Goal: Information Seeking & Learning: Find specific fact

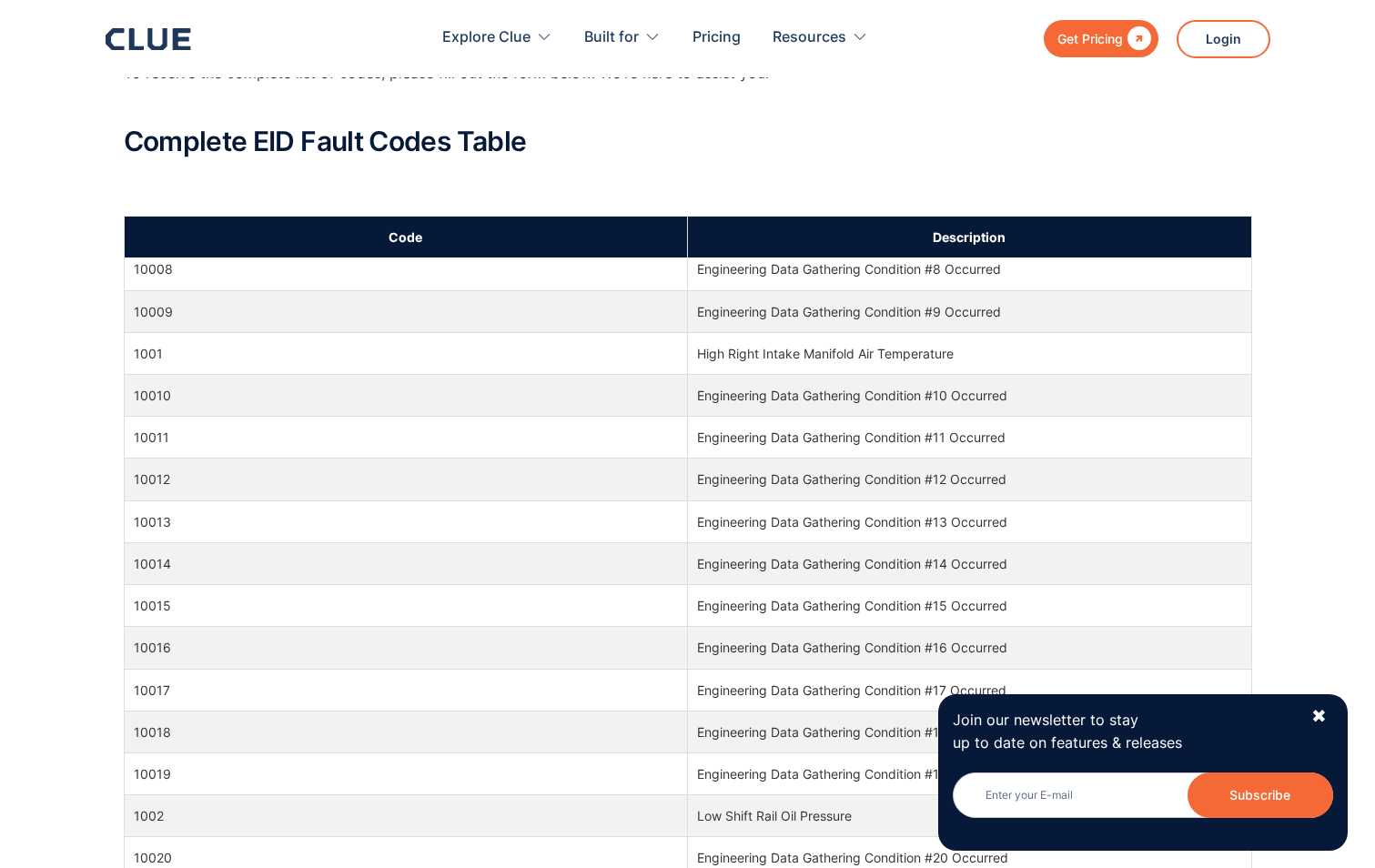
scroll to position [546, 0]
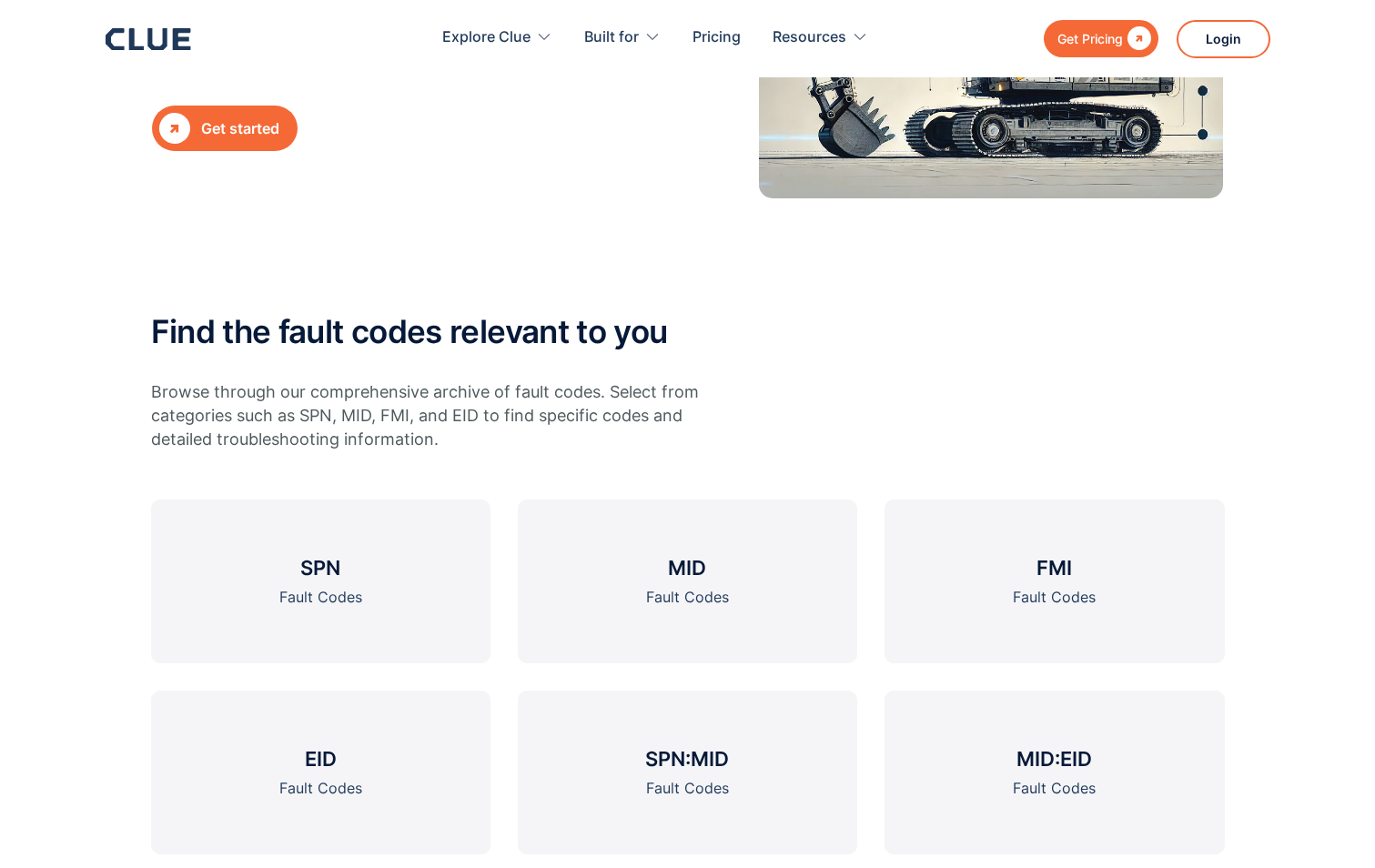
scroll to position [728, 0]
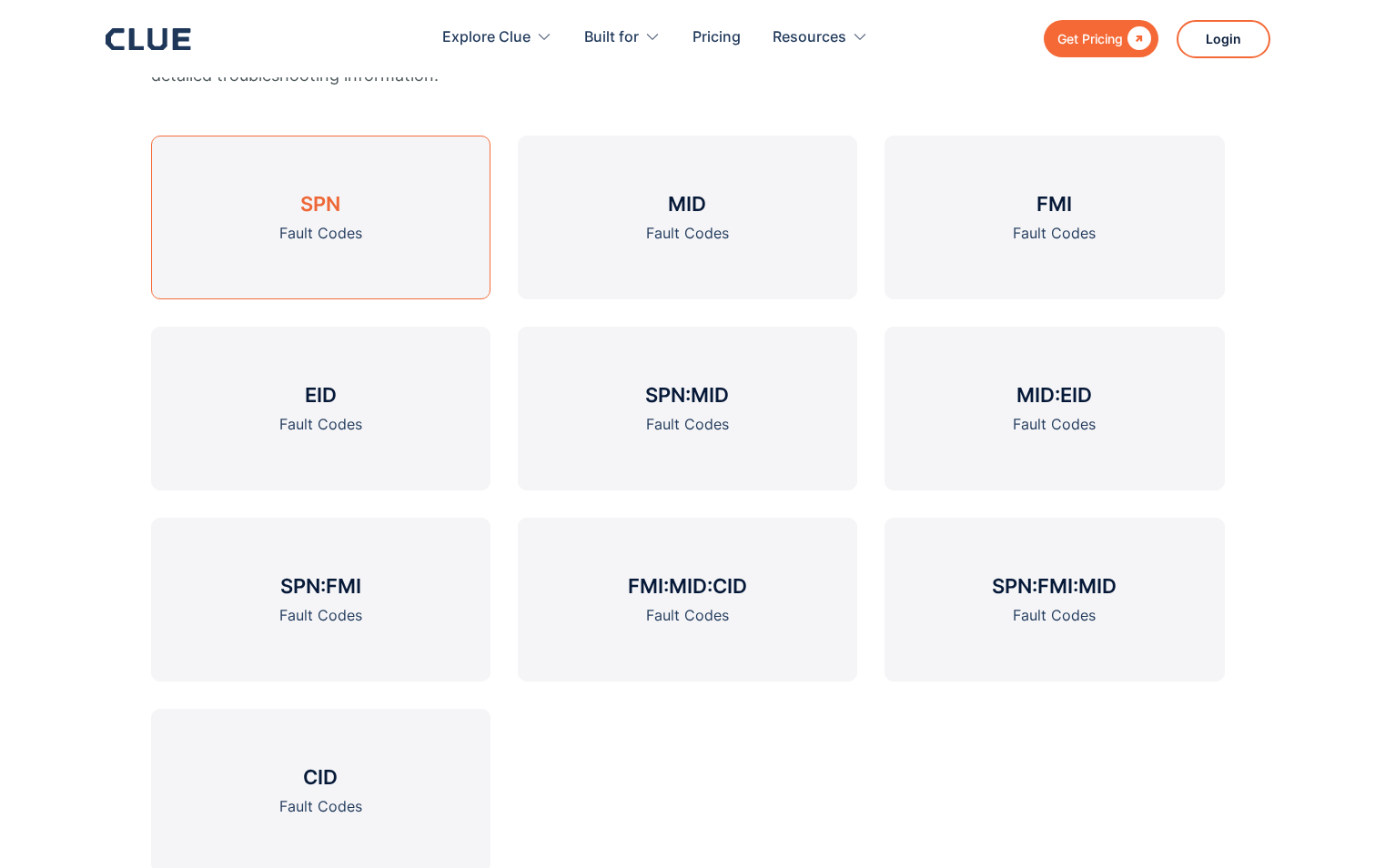
click at [295, 245] on link "SPN Fault Codes" at bounding box center [321, 217] width 339 height 164
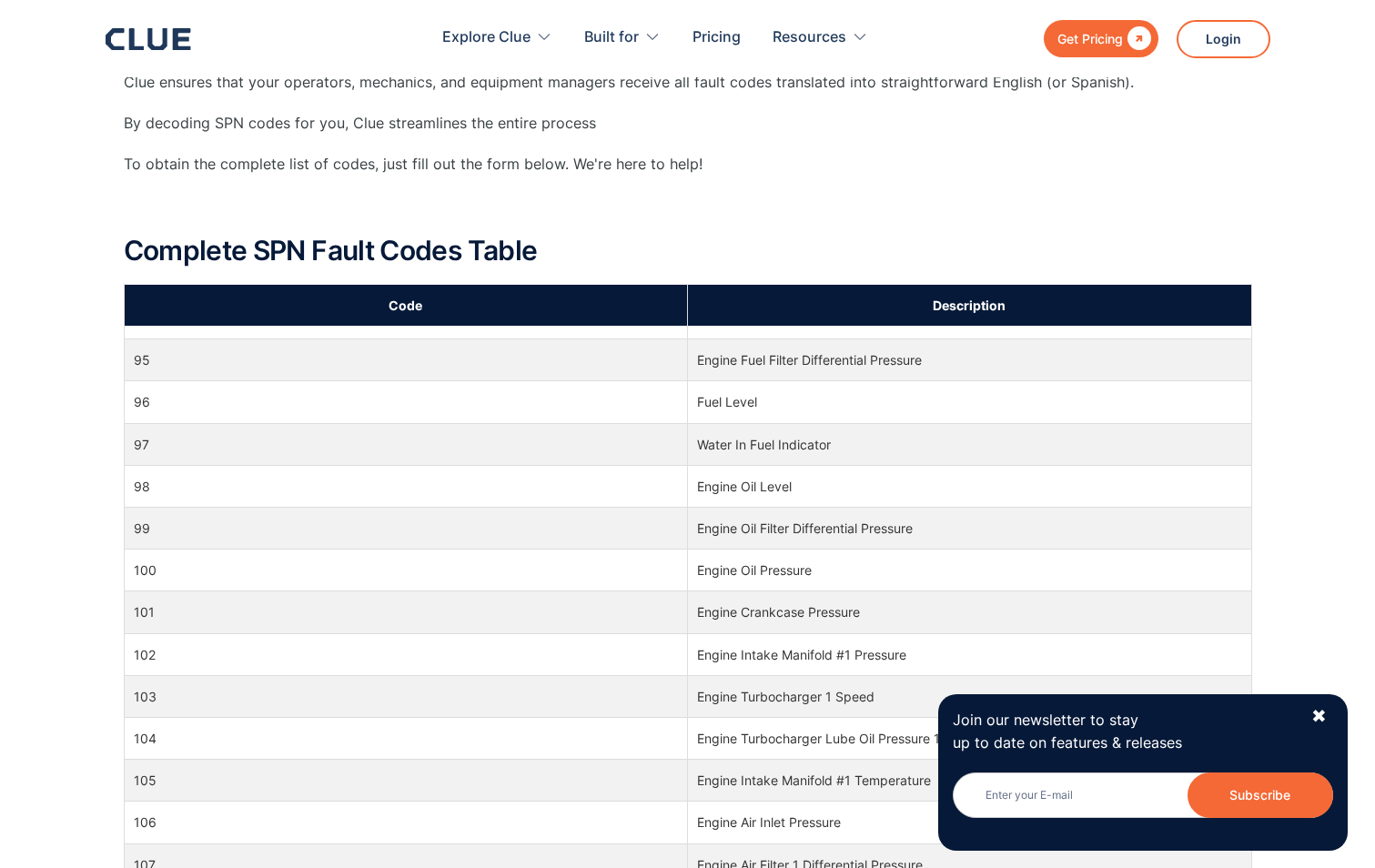
scroll to position [2366, 0]
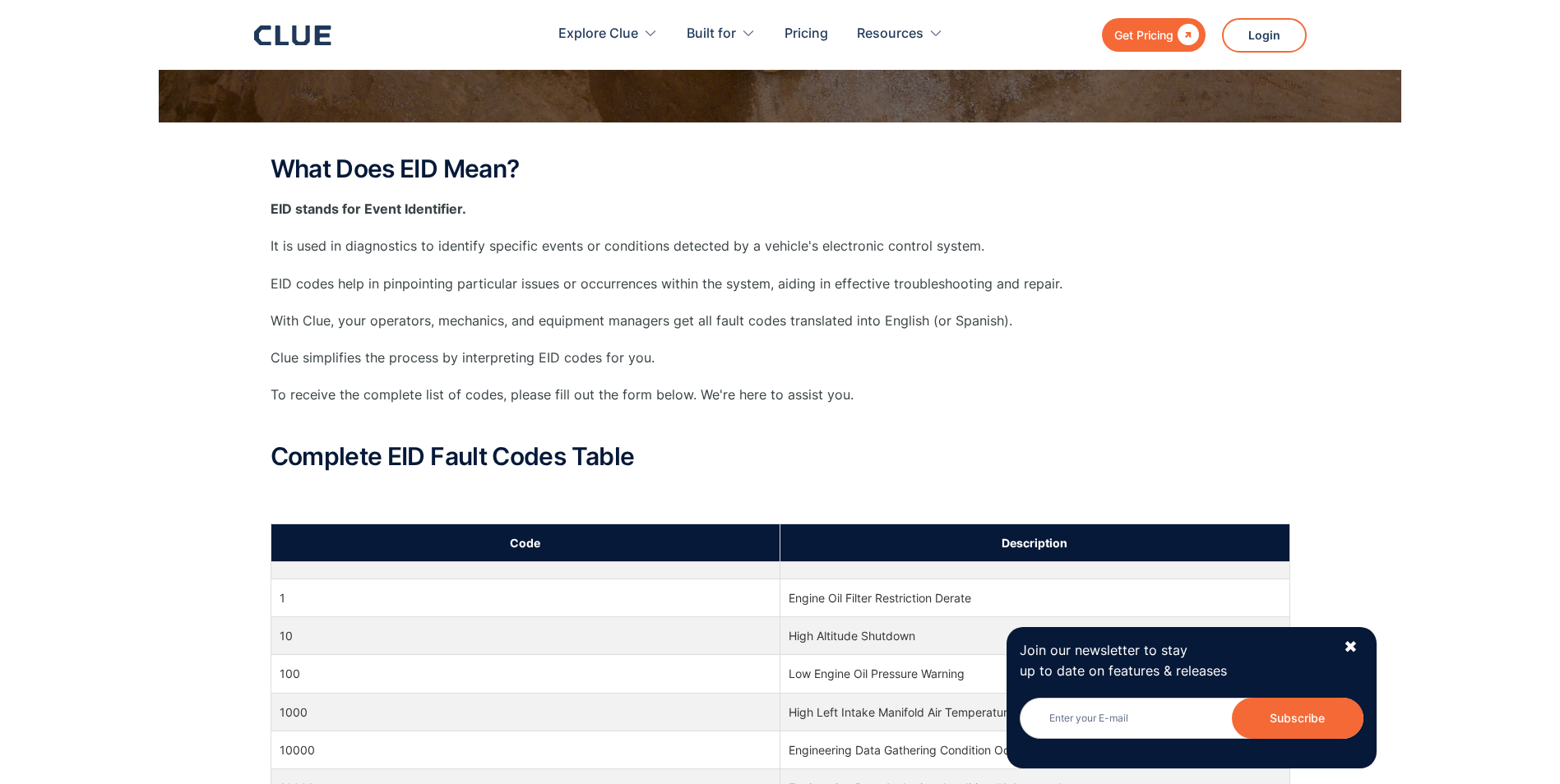
scroll to position [493, 0]
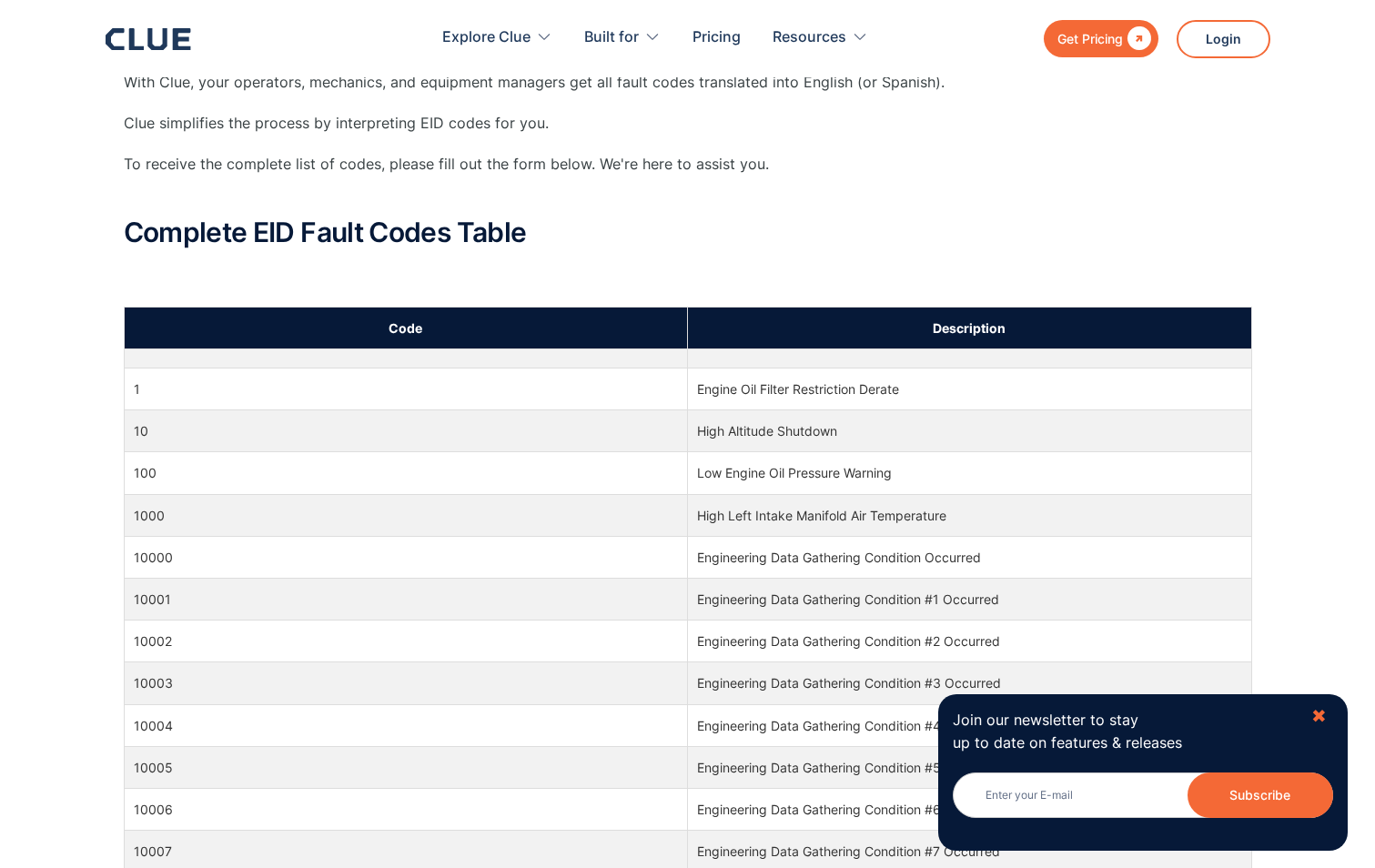
click at [1320, 726] on div "✖" at bounding box center [1318, 716] width 16 height 22
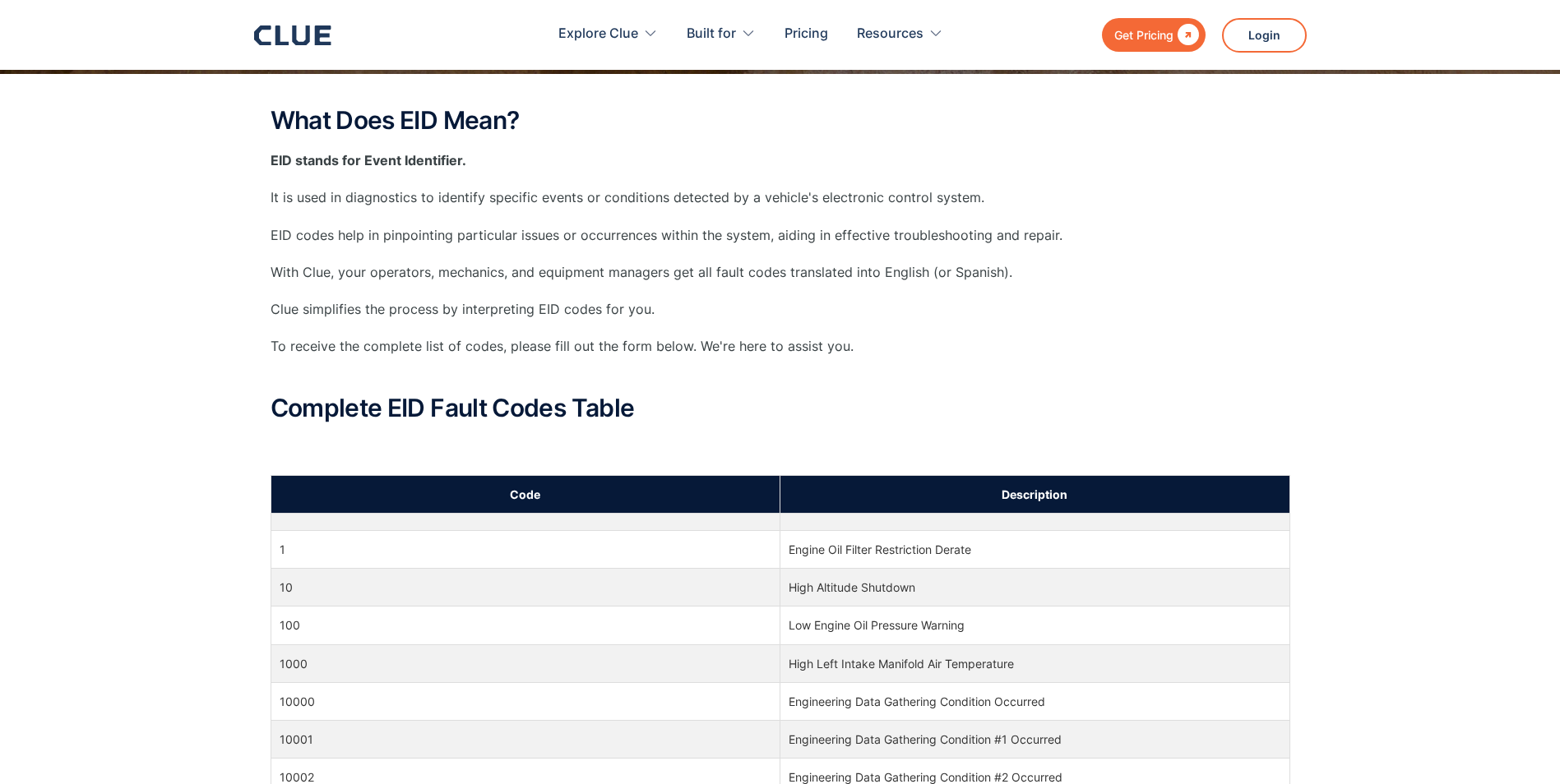
scroll to position [0, 0]
